Goal: Task Accomplishment & Management: Use online tool/utility

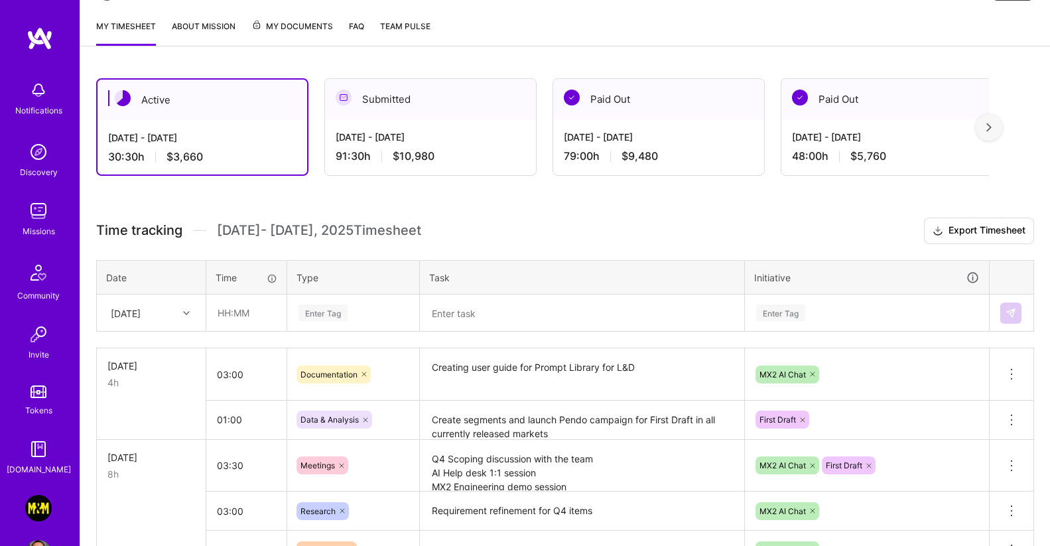
scroll to position [292, 0]
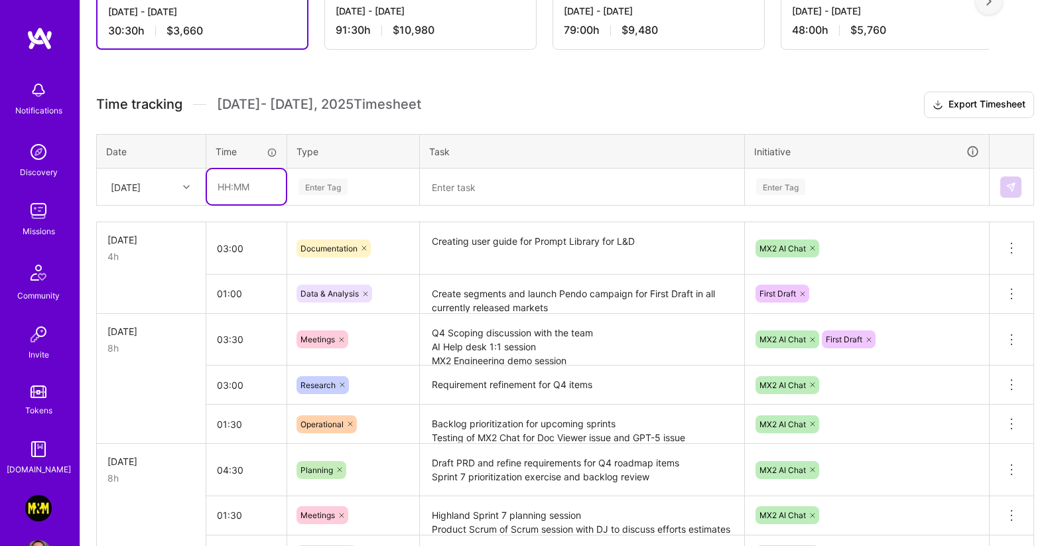
click at [245, 195] on input "text" at bounding box center [246, 186] width 79 height 35
type input "03:30"
click at [339, 187] on div "Enter Tag" at bounding box center [323, 186] width 49 height 21
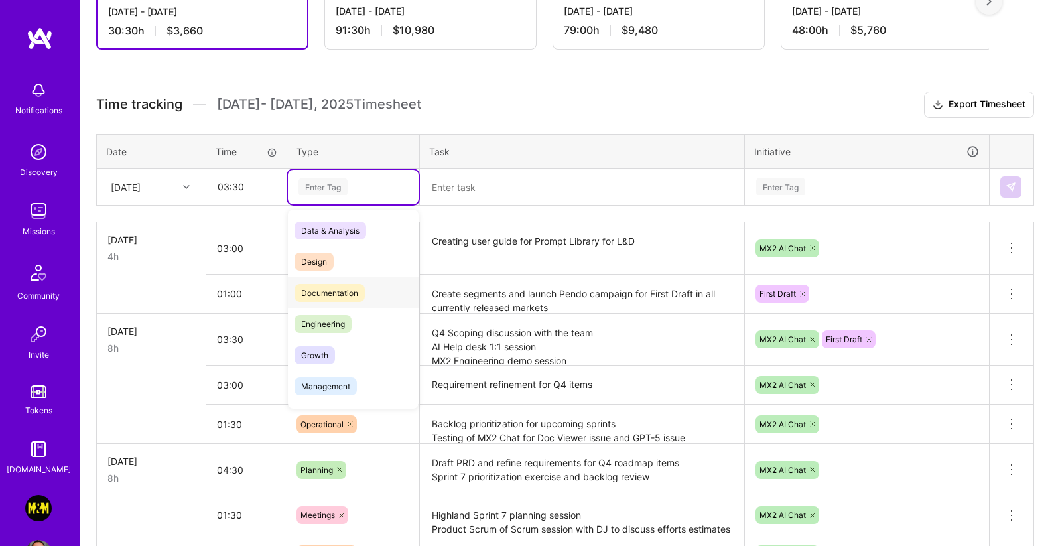
scroll to position [207, 0]
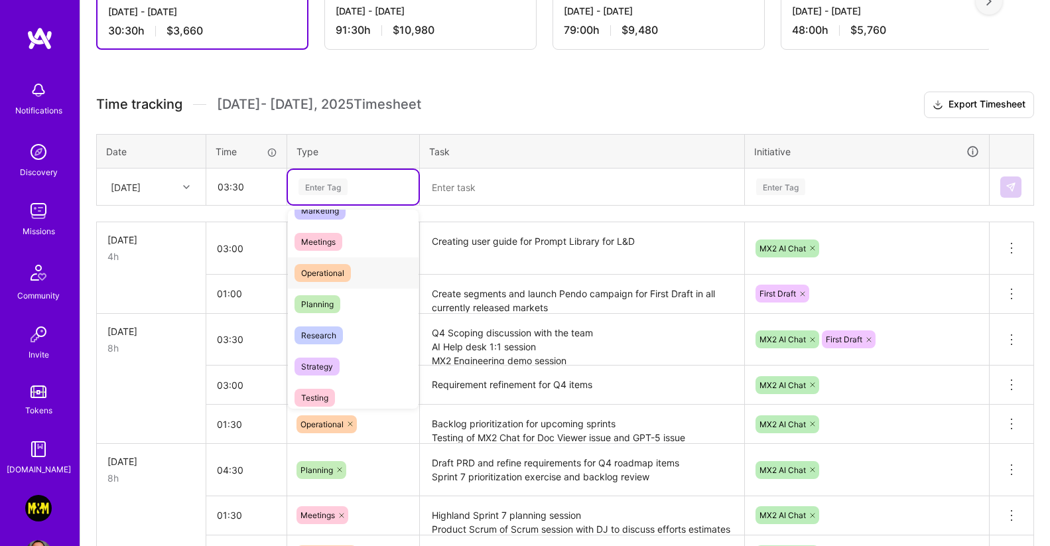
click at [338, 271] on span "Operational" at bounding box center [323, 273] width 56 height 18
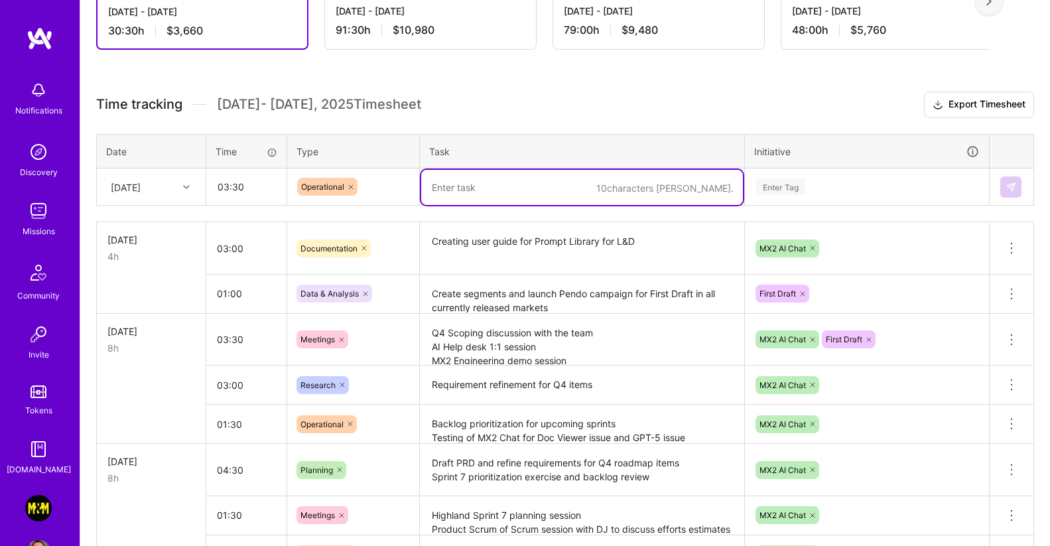
click at [504, 183] on textarea at bounding box center [582, 187] width 322 height 35
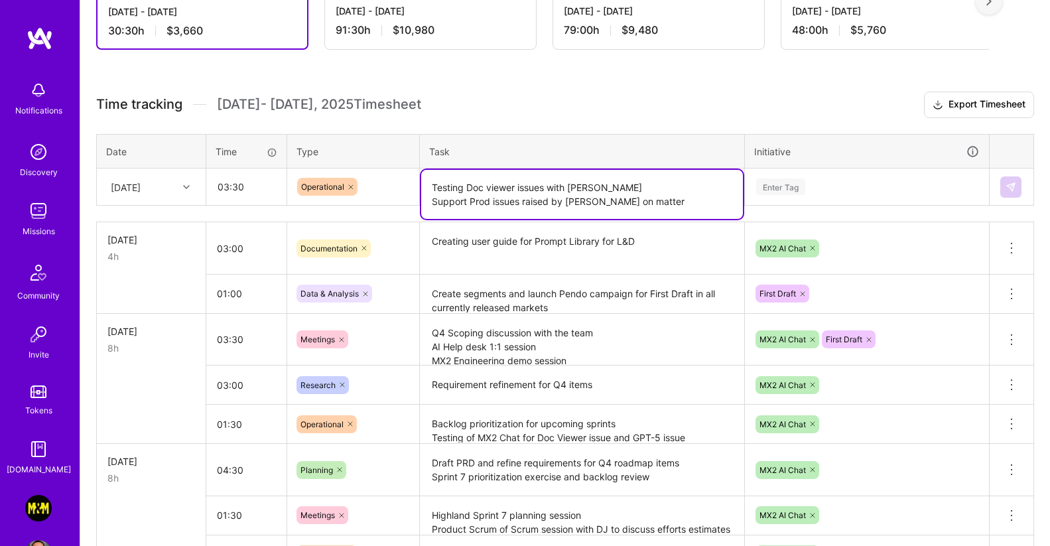
paste textarea "13996983"
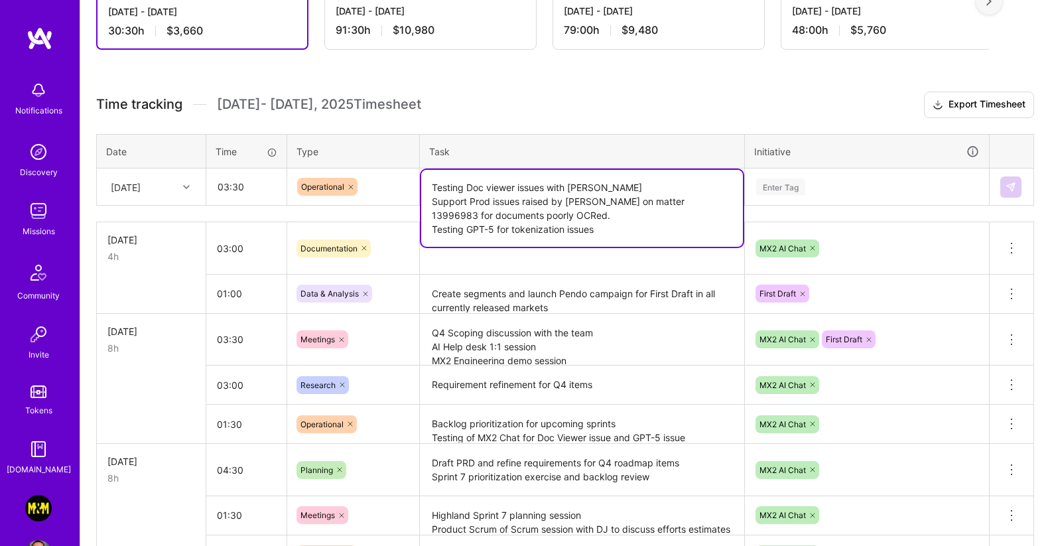
type textarea "Testing Doc viewer issues with [PERSON_NAME] Support Prod issues raised by [PER…"
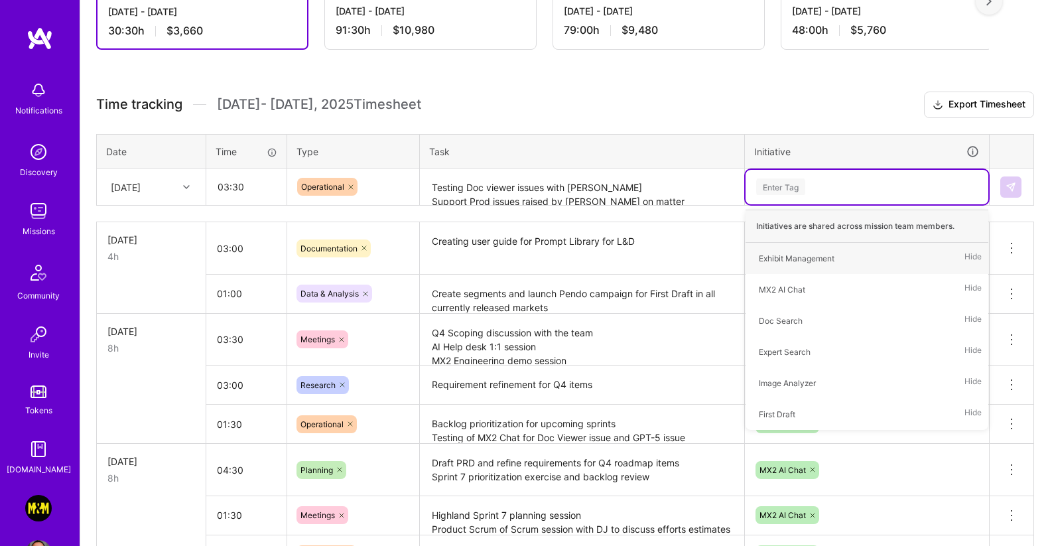
type input "M"
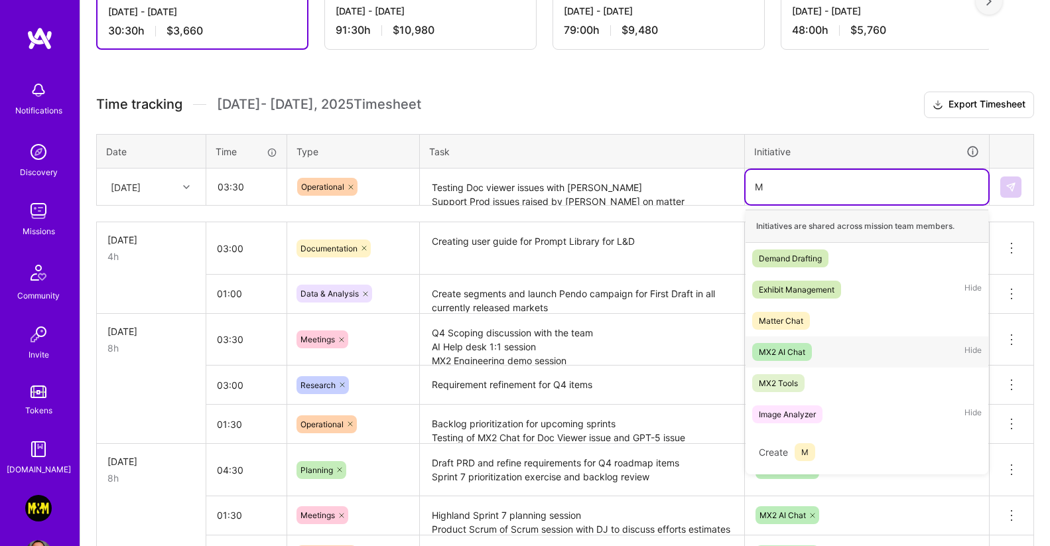
click at [791, 348] on div "MX2 AI Chat" at bounding box center [782, 352] width 46 height 14
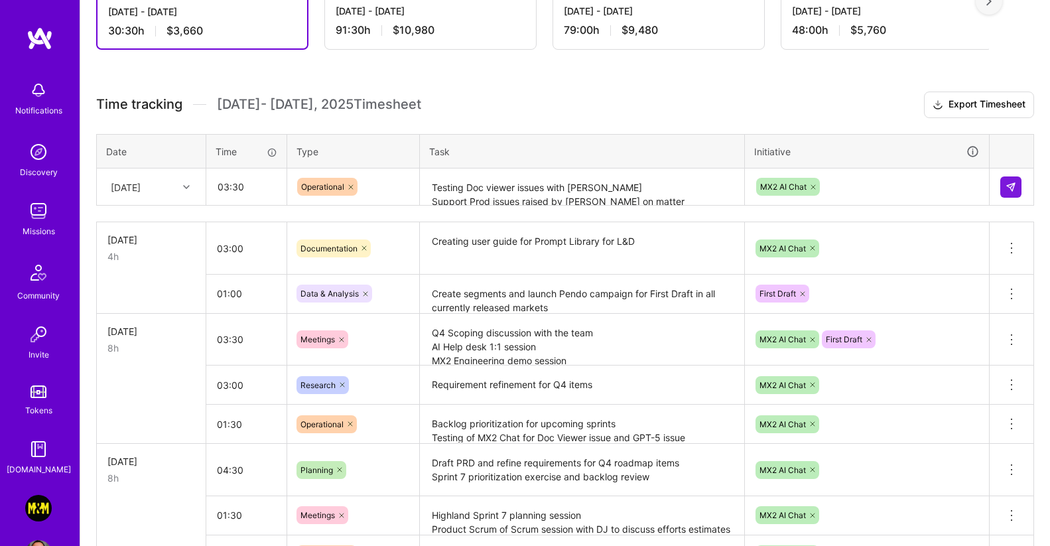
click at [796, 109] on h3 "Time tracking [DATE] - [DATE] Timesheet Export Timesheet" at bounding box center [565, 105] width 938 height 27
click at [1018, 188] on button at bounding box center [1010, 186] width 21 height 21
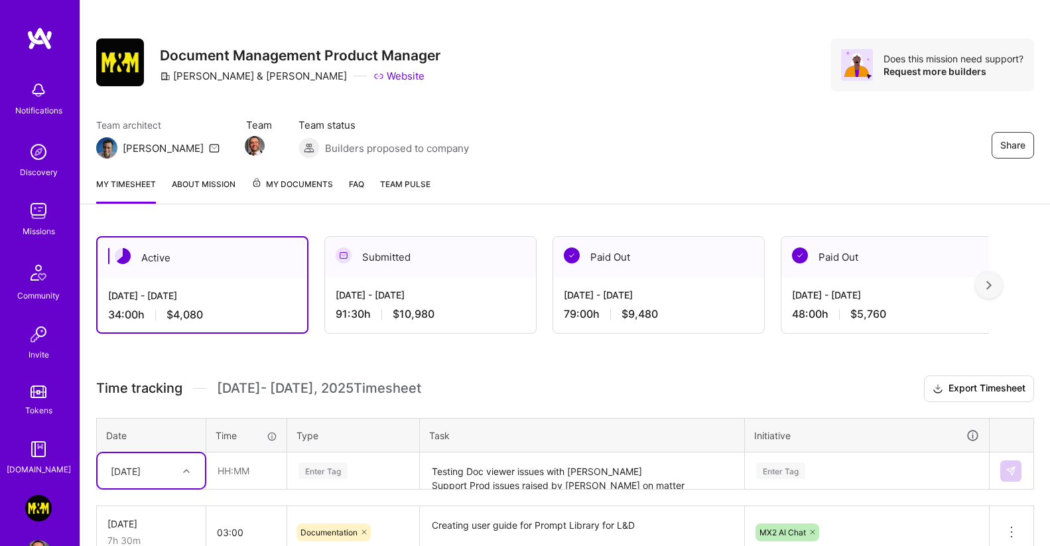
scroll to position [0, 0]
